Goal: Use online tool/utility

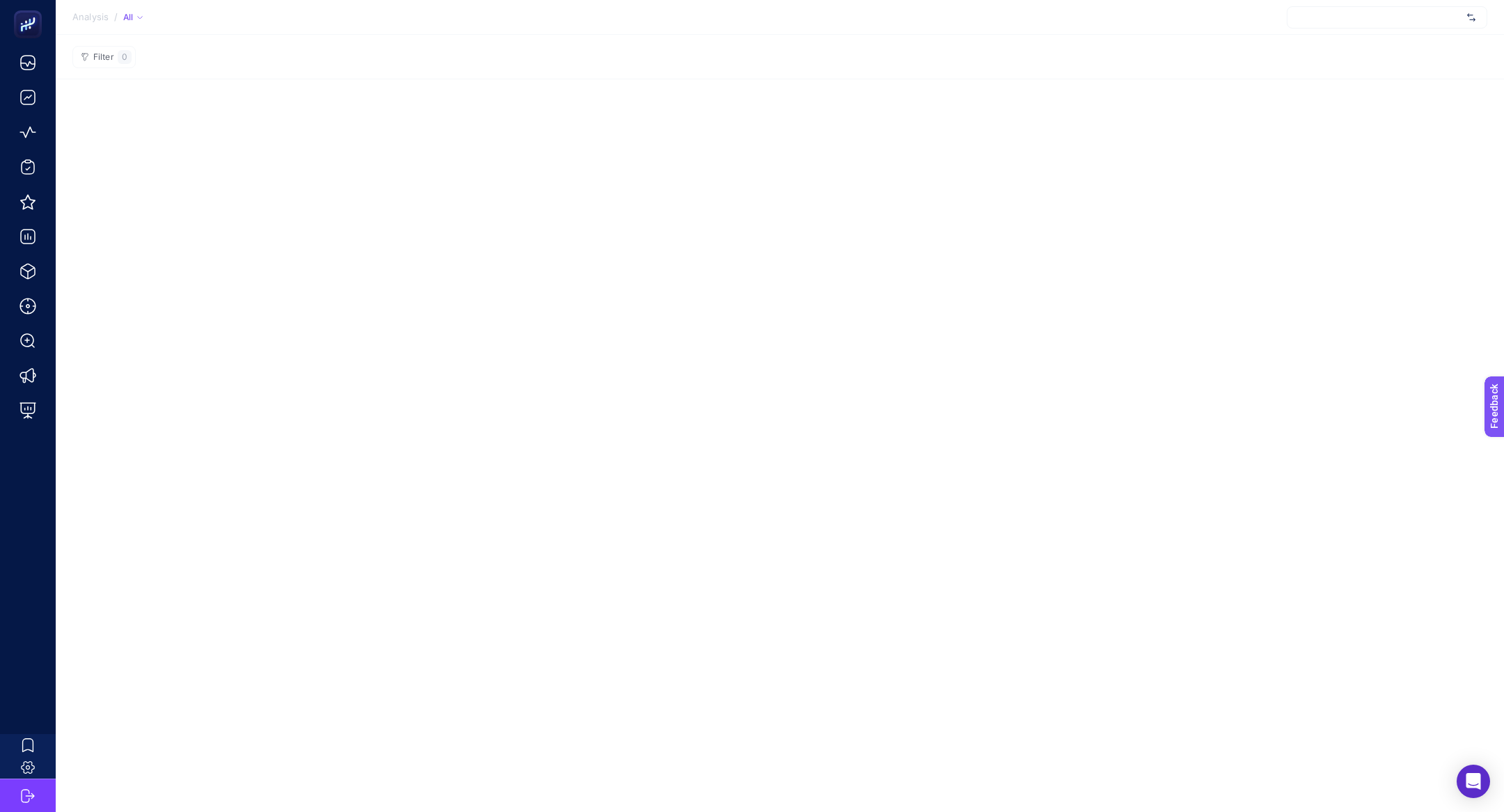
click at [1329, 18] on div at bounding box center [1387, 17] width 201 height 22
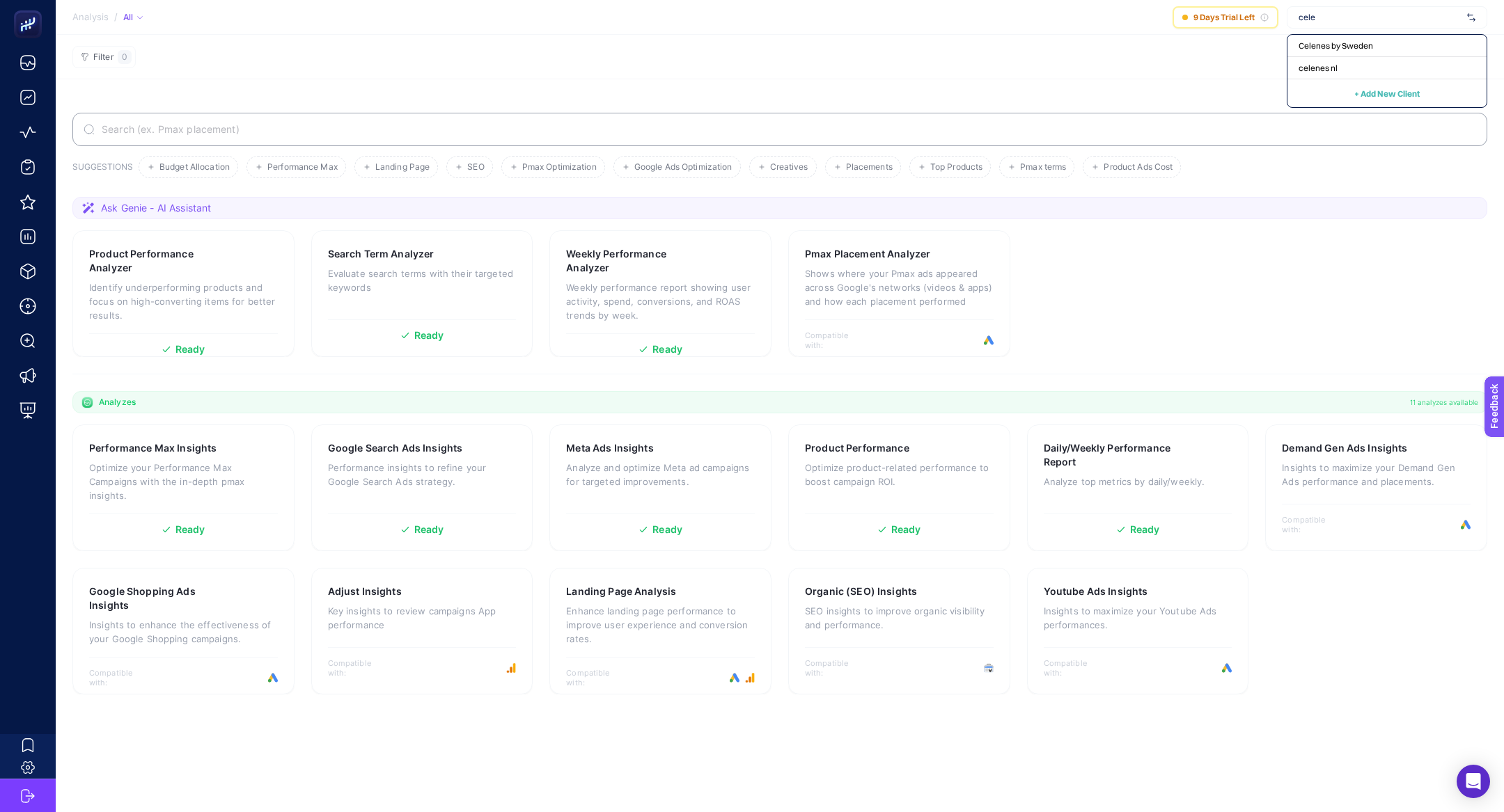
type input "cele"
click at [1345, 49] on span "Celenes by Sweden" at bounding box center [1336, 46] width 74 height 11
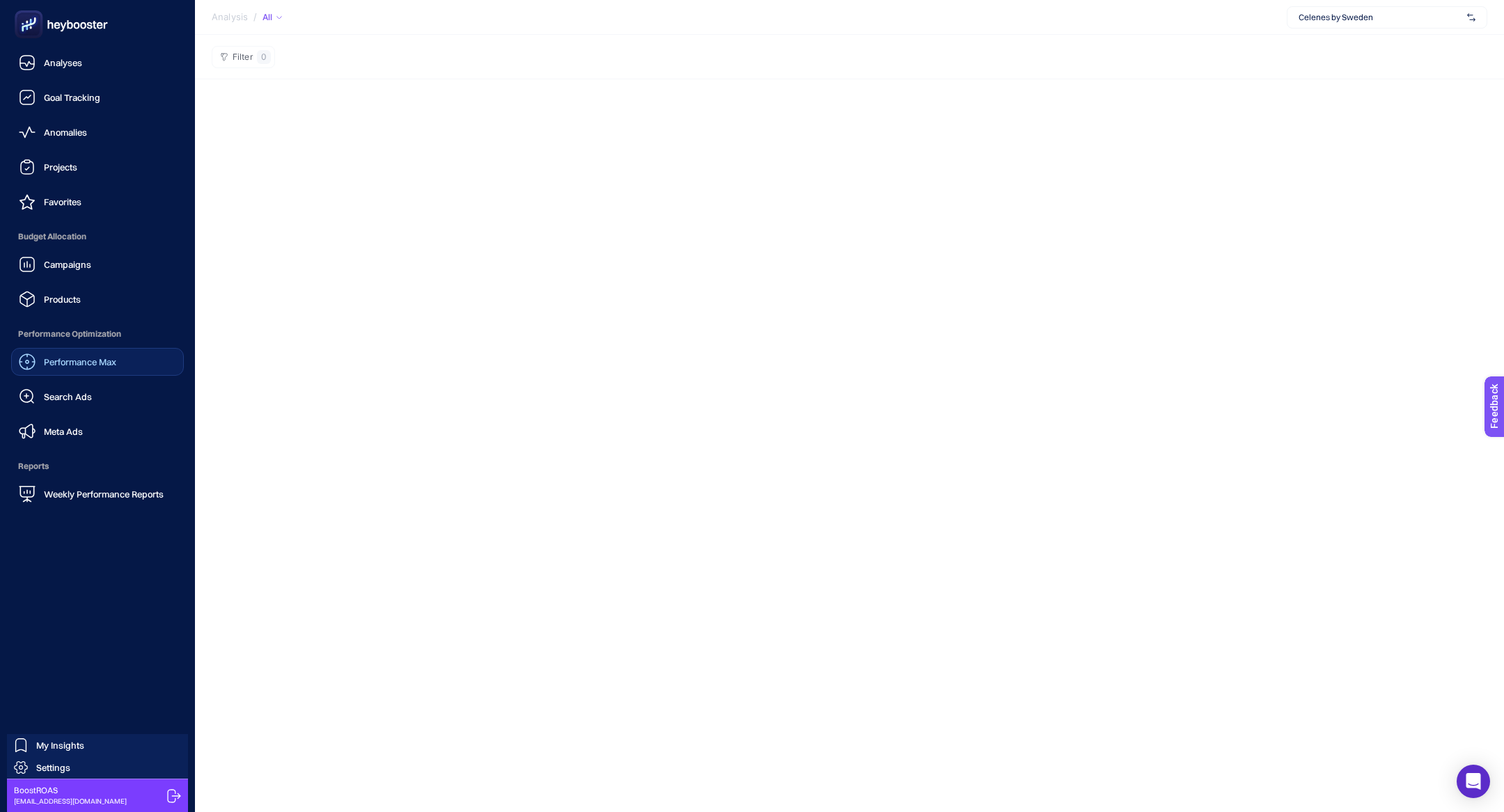
click at [118, 372] on link "Performance Max" at bounding box center [97, 362] width 172 height 28
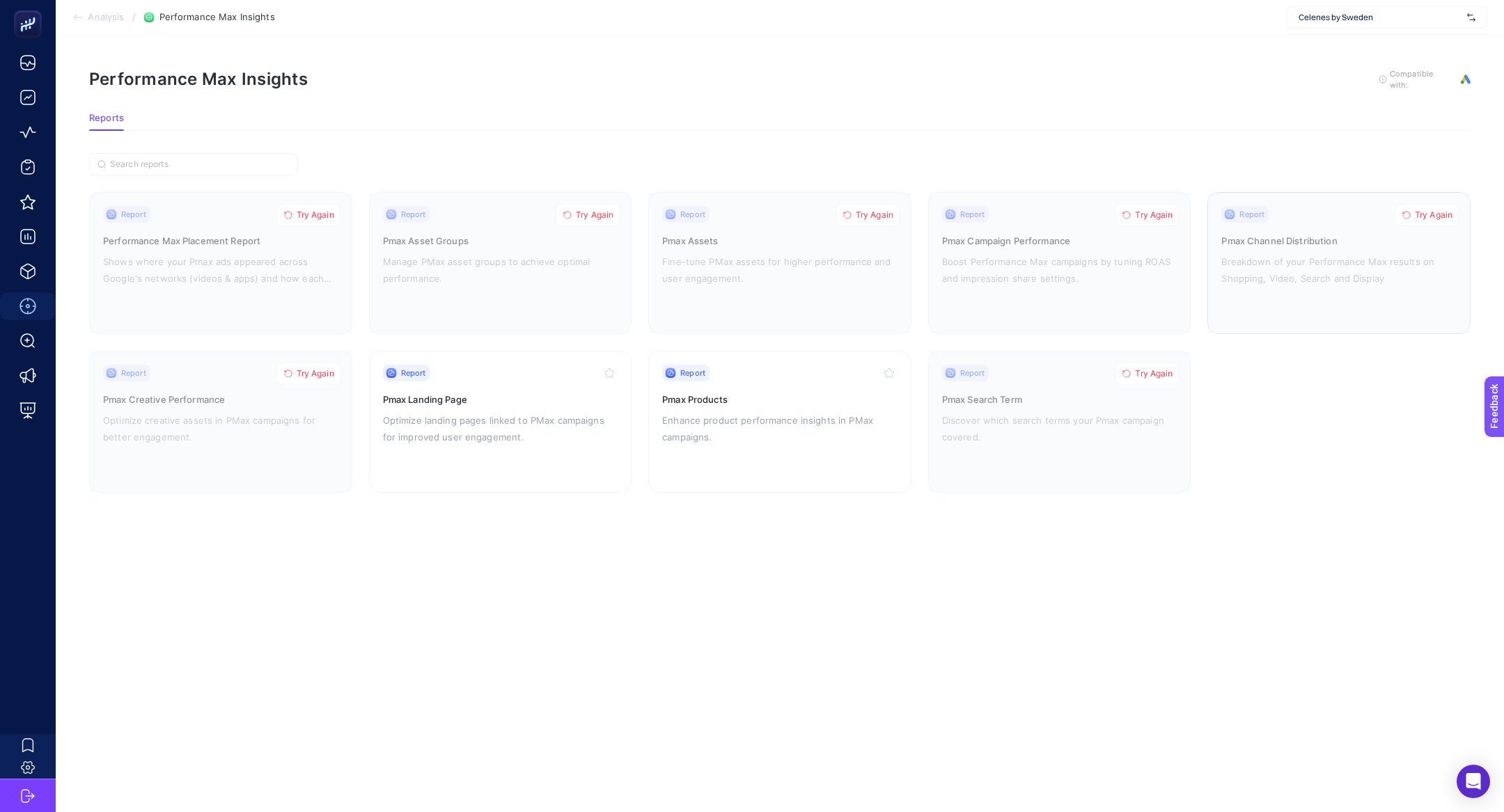
click at [1425, 209] on span "Try Again" at bounding box center [1433, 215] width 38 height 11
click at [321, 212] on span "Try Again" at bounding box center [315, 215] width 38 height 11
click at [588, 212] on span "Try Again" at bounding box center [595, 215] width 38 height 11
click at [868, 204] on button "Try Again" at bounding box center [868, 215] width 64 height 22
click at [1155, 213] on span "Try Again" at bounding box center [1154, 215] width 38 height 11
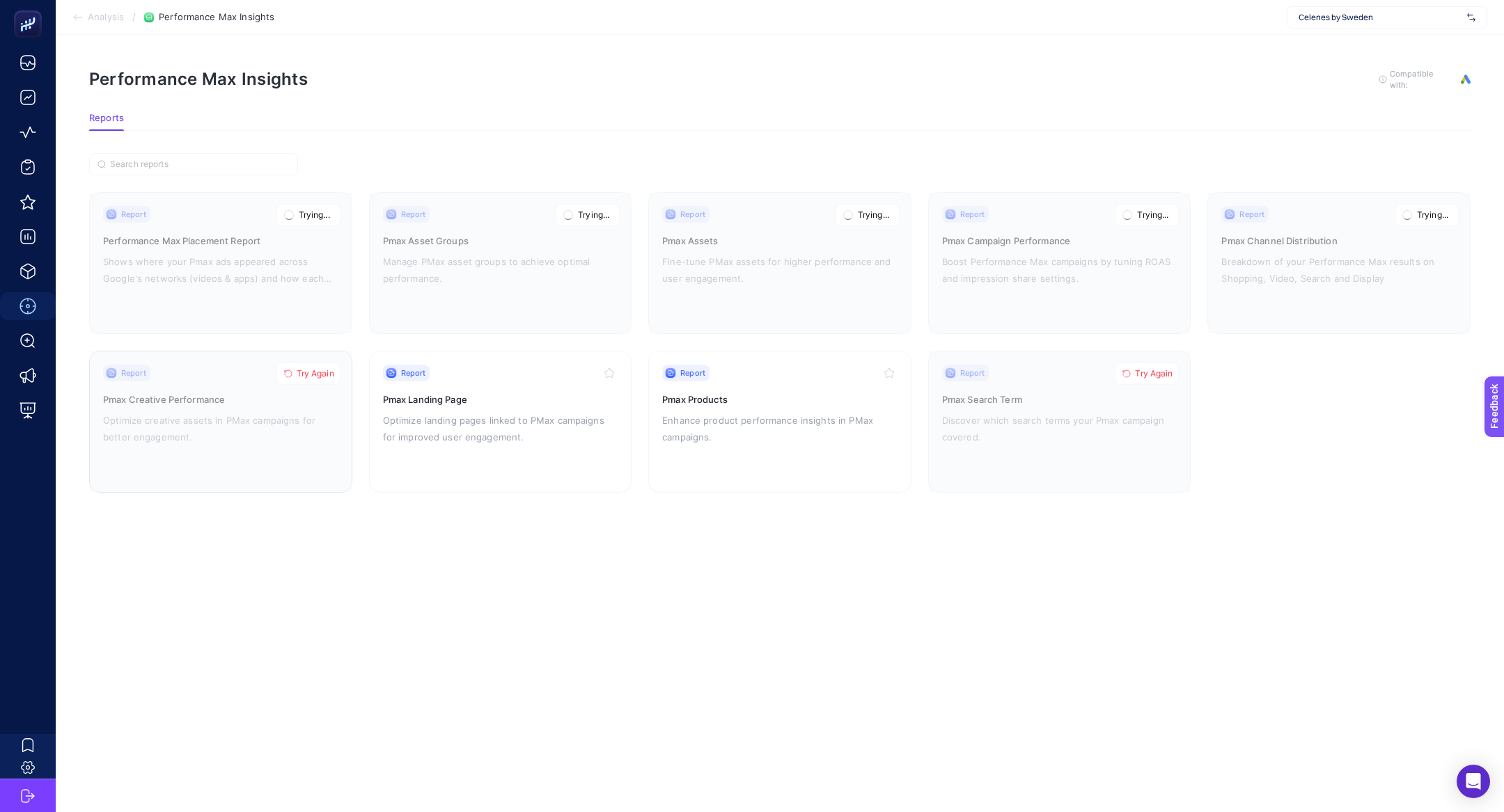
click at [325, 362] on button "Try Again" at bounding box center [309, 373] width 64 height 22
